Goal: Information Seeking & Learning: Learn about a topic

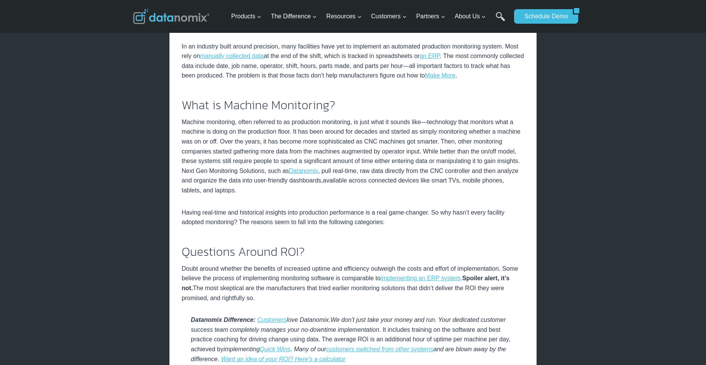
scroll to position [138, 0]
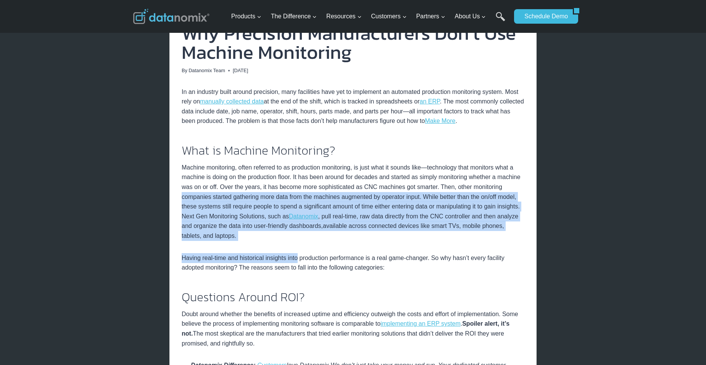
drag, startPoint x: 179, startPoint y: 198, endPoint x: 299, endPoint y: 260, distance: 135.6
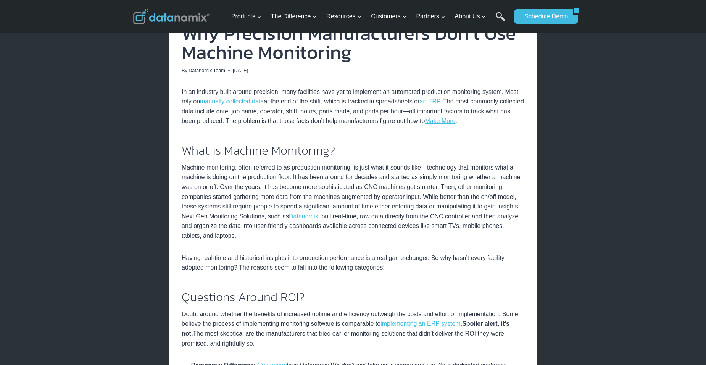
drag, startPoint x: 299, startPoint y: 260, endPoint x: 241, endPoint y: 271, distance: 58.6
click at [241, 271] on p "Having real-time and historical insights into production performance is a real …" at bounding box center [353, 262] width 342 height 19
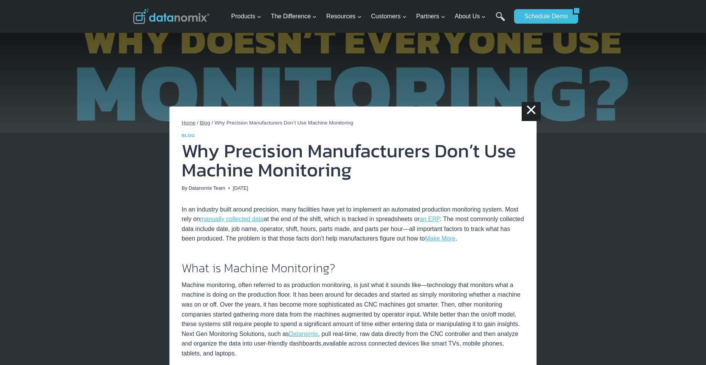
scroll to position [0, 0]
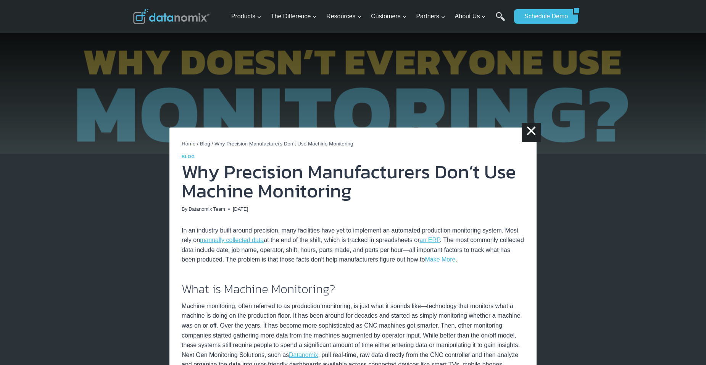
click at [175, 19] on img at bounding box center [171, 16] width 76 height 15
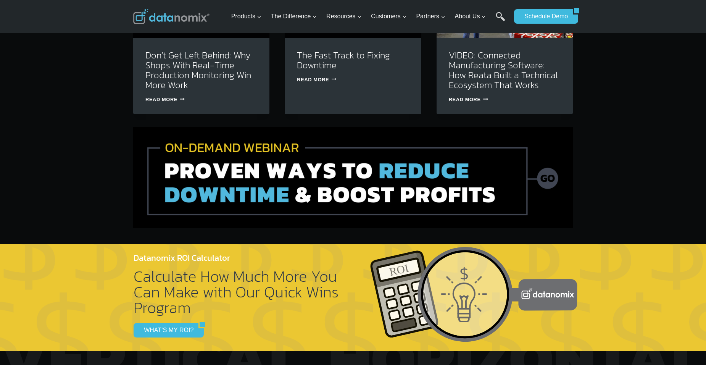
scroll to position [2694, 0]
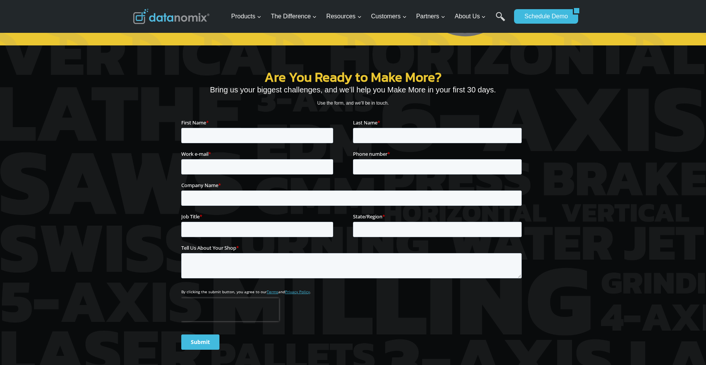
click at [301, 18] on div "Are You Ready to Make More? Bring us your biggest challenges, and we’ll help yo…" at bounding box center [352, 184] width 343 height 342
click at [256, 21] on div "Are You Ready to Make More? Bring us your biggest challenges, and we’ll help yo…" at bounding box center [352, 184] width 343 height 342
click at [261, 14] on div "Are You Ready to Make More? Bring us your biggest challenges, and we’ll help yo…" at bounding box center [352, 184] width 343 height 342
click at [259, 16] on div "Are You Ready to Make More? Bring us your biggest challenges, and we’ll help yo…" at bounding box center [352, 184] width 343 height 342
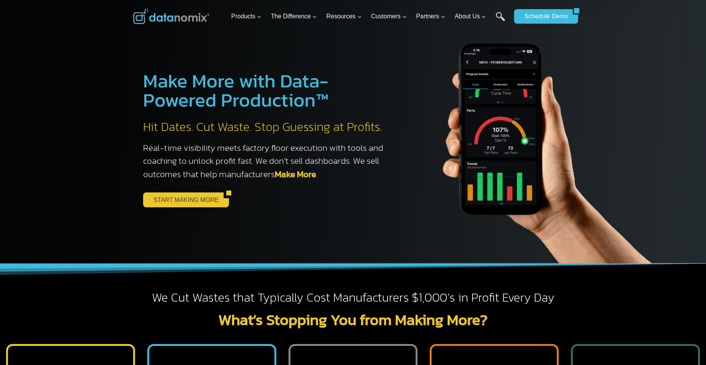
click at [199, 201] on link "START MAKING MORE" at bounding box center [183, 199] width 80 height 14
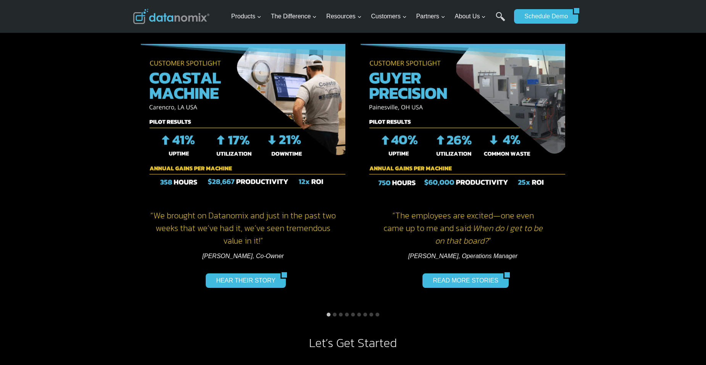
scroll to position [625, 0]
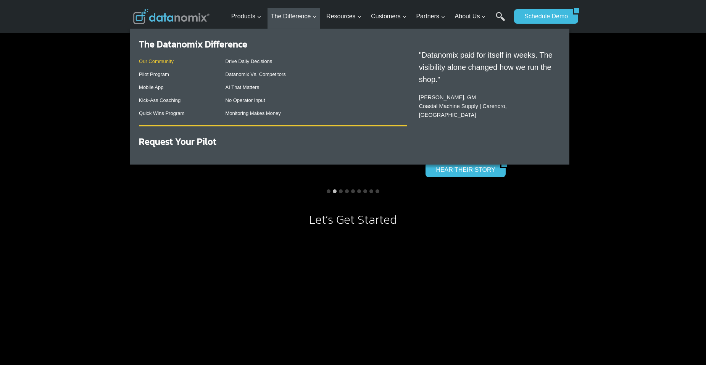
click at [146, 61] on link "Our Community" at bounding box center [156, 61] width 35 height 6
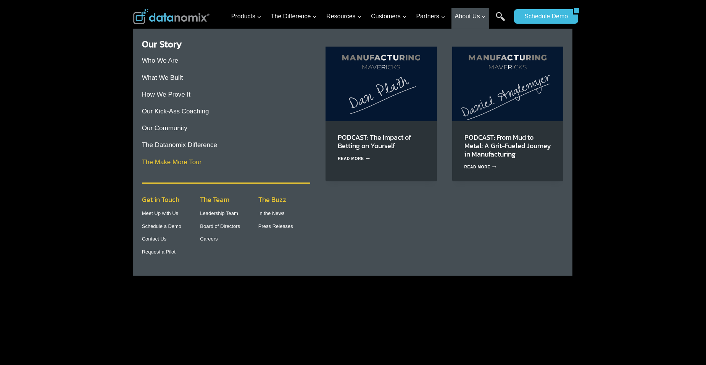
click at [158, 161] on link "The Make More Tour" at bounding box center [172, 161] width 60 height 7
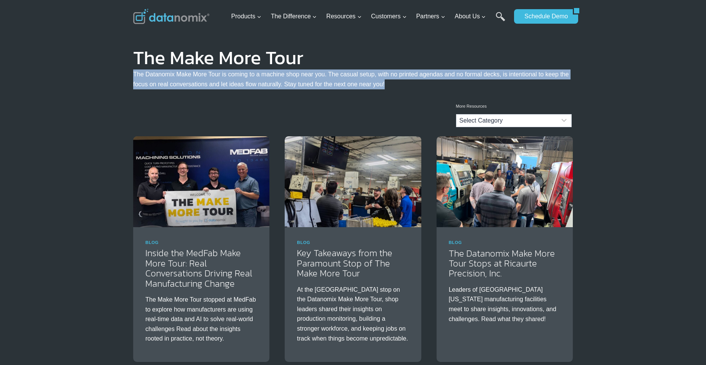
drag, startPoint x: 389, startPoint y: 84, endPoint x: 133, endPoint y: 81, distance: 255.5
click at [133, 80] on p "The Datanomix Make More Tour is coming to a machine shop near you. The casual s…" at bounding box center [352, 78] width 439 height 19
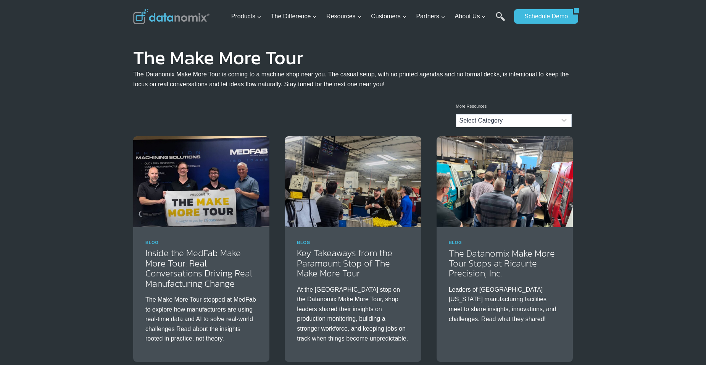
drag, startPoint x: 133, startPoint y: 81, endPoint x: 143, endPoint y: 112, distance: 32.2
click at [143, 112] on div "The Make More Tour The Datanomix Make More Tour is coming to a machine shop nea…" at bounding box center [353, 196] width 706 height 392
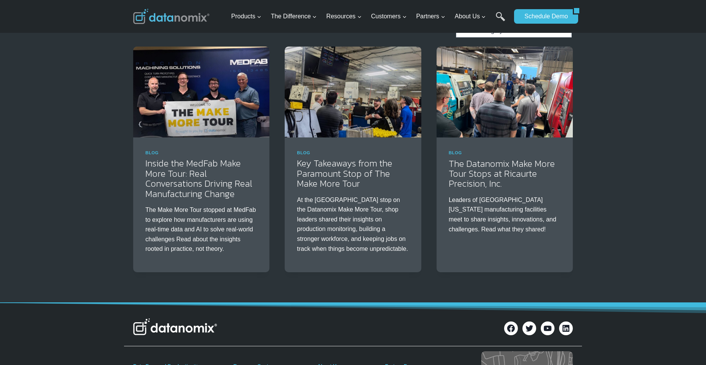
scroll to position [113, 0]
